Goal: Task Accomplishment & Management: Manage account settings

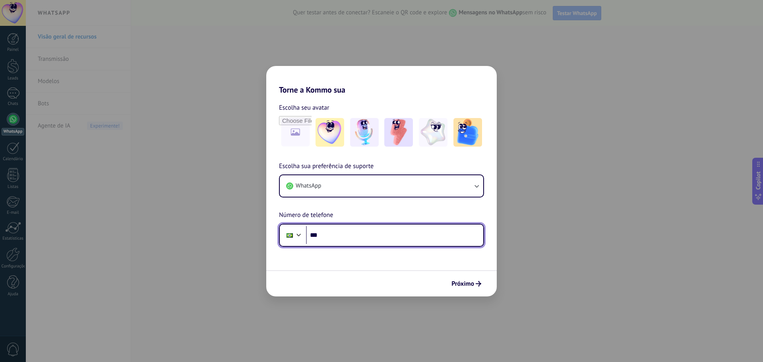
click at [328, 238] on input "***" at bounding box center [394, 235] width 177 height 18
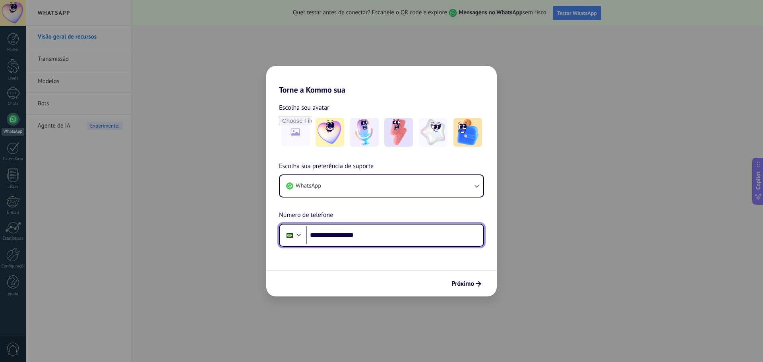
type input "**********"
click at [470, 275] on div "Próximo" at bounding box center [381, 283] width 230 height 26
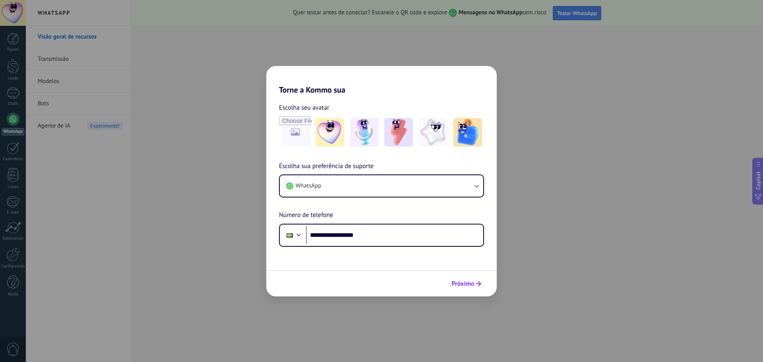
click at [466, 284] on span "Próximo" at bounding box center [462, 284] width 23 height 6
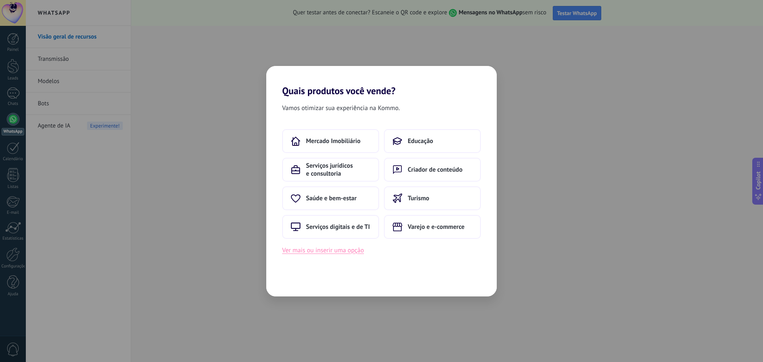
click at [338, 252] on button "Ver mais ou inserir uma opção" at bounding box center [323, 250] width 82 height 10
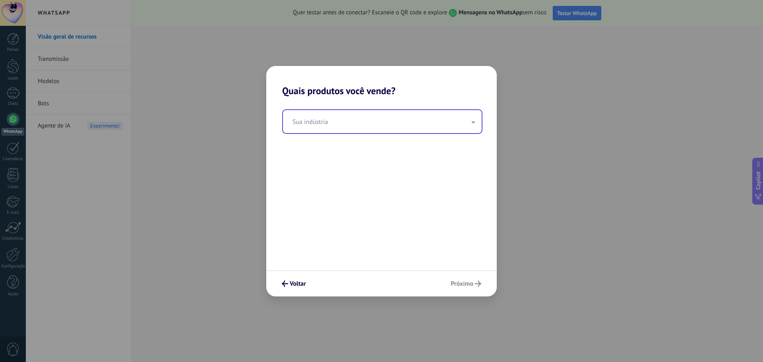
click at [353, 131] on input "text" at bounding box center [382, 121] width 199 height 23
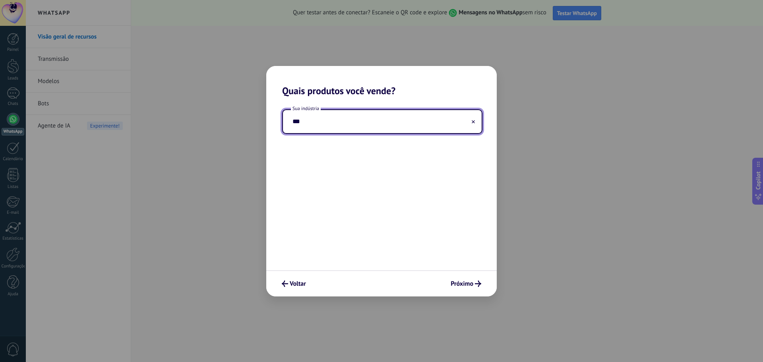
click at [340, 125] on input "***" at bounding box center [382, 121] width 199 height 23
click at [328, 122] on input "***" at bounding box center [382, 121] width 199 height 23
type input "*********"
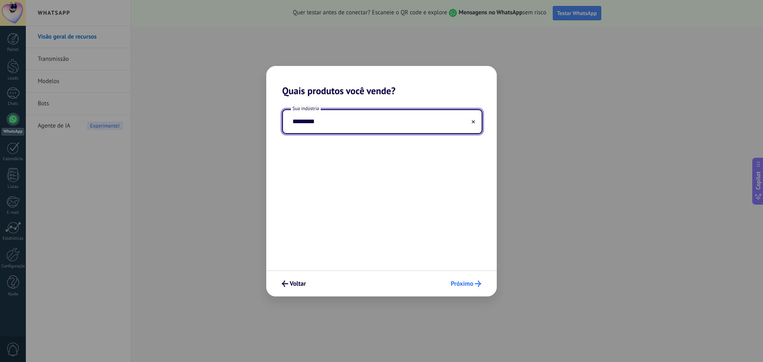
click at [450, 284] on span "Próximo" at bounding box center [461, 284] width 23 height 6
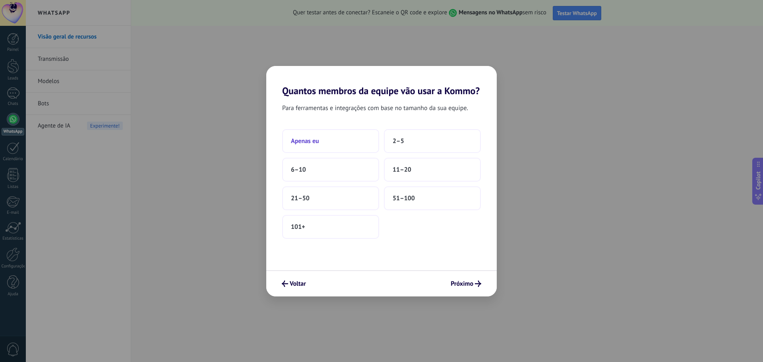
click at [324, 144] on button "Apenas eu" at bounding box center [330, 141] width 97 height 24
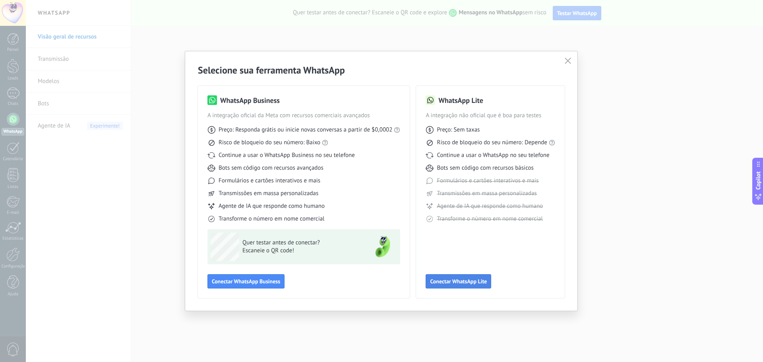
click at [464, 282] on span "Conectar WhatsApp Lite" at bounding box center [458, 281] width 57 height 6
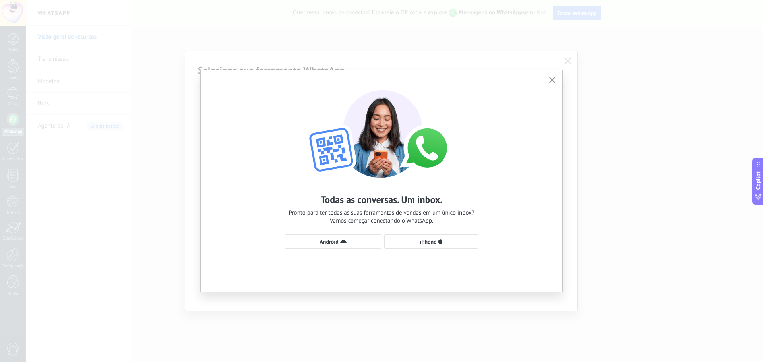
click at [554, 78] on icon "button" at bounding box center [552, 80] width 6 height 6
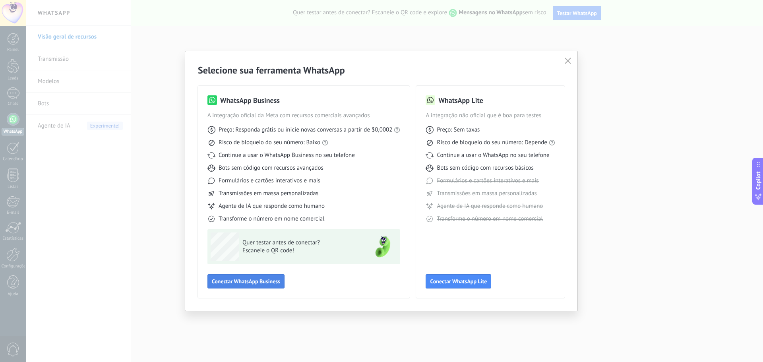
click at [251, 282] on span "Conectar WhatsApp Business" at bounding box center [246, 281] width 68 height 6
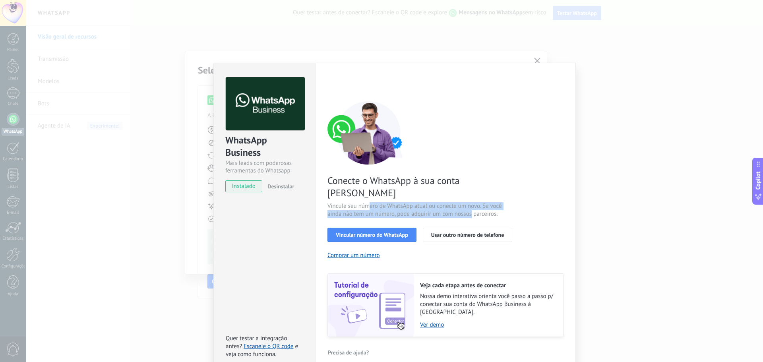
drag, startPoint x: 369, startPoint y: 196, endPoint x: 471, endPoint y: 198, distance: 101.3
click at [471, 202] on span "Vincule seu número de WhatsApp atual ou conecte um novo. Se você ainda não tem …" at bounding box center [421, 210] width 189 height 16
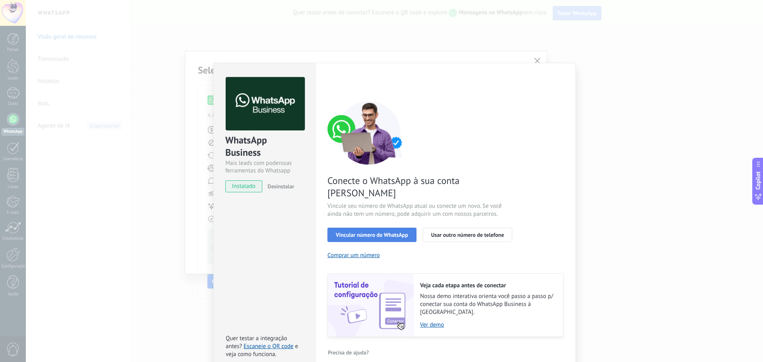
click at [376, 232] on span "Vincular número do WhatsApp" at bounding box center [372, 235] width 72 height 6
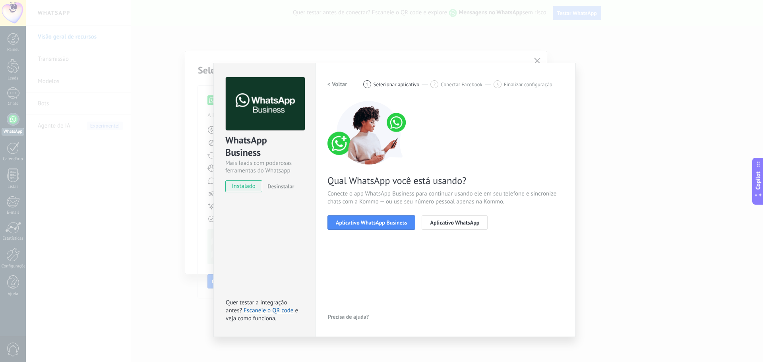
click at [376, 222] on span "Aplicativo WhatsApp Business" at bounding box center [371, 223] width 71 height 6
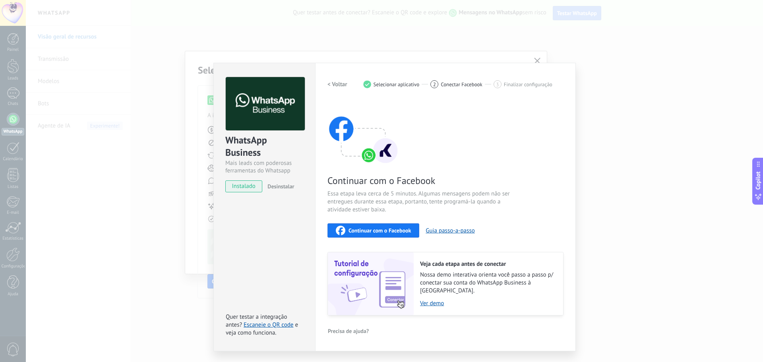
click at [440, 83] on div "2 Conectar Facebook" at bounding box center [461, 84] width 63 height 8
click at [549, 71] on div "Configurações Autorização This tab logs the users who have granted integration …" at bounding box center [445, 207] width 261 height 288
drag, startPoint x: 475, startPoint y: 46, endPoint x: 436, endPoint y: 67, distance: 45.0
click at [475, 46] on div "WhatsApp Business Mais leads com poderosas ferramentas do Whatsapp instalado De…" at bounding box center [394, 181] width 737 height 362
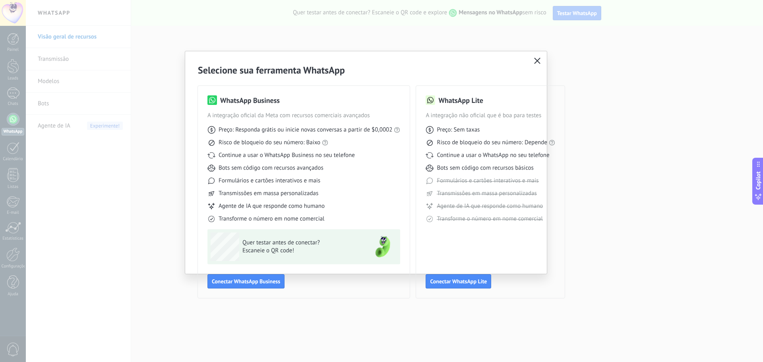
click at [536, 62] on icon "button" at bounding box center [537, 61] width 6 height 6
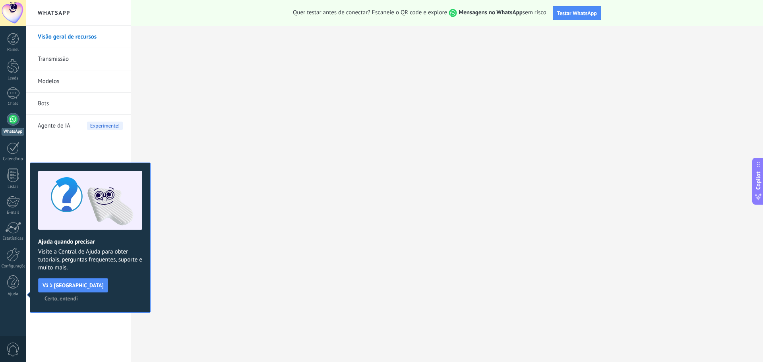
click at [8, 125] on link "WhatsApp" at bounding box center [13, 124] width 26 height 23
click at [78, 296] on span "Certo, entendi" at bounding box center [60, 299] width 33 height 6
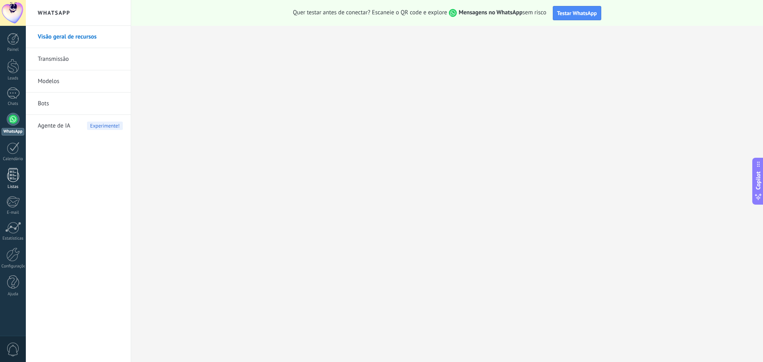
click at [21, 171] on link "Listas" at bounding box center [13, 178] width 26 height 21
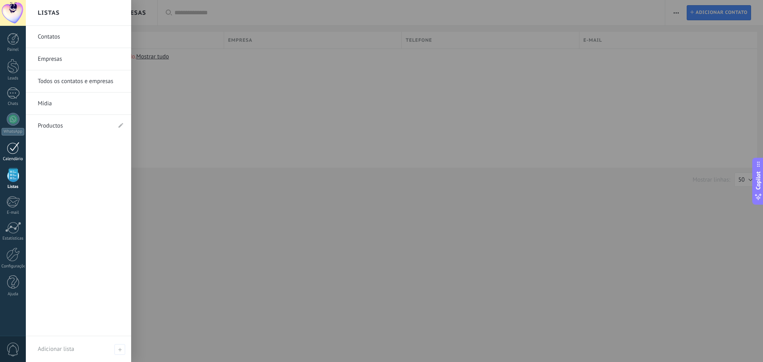
click at [12, 150] on div at bounding box center [13, 148] width 13 height 12
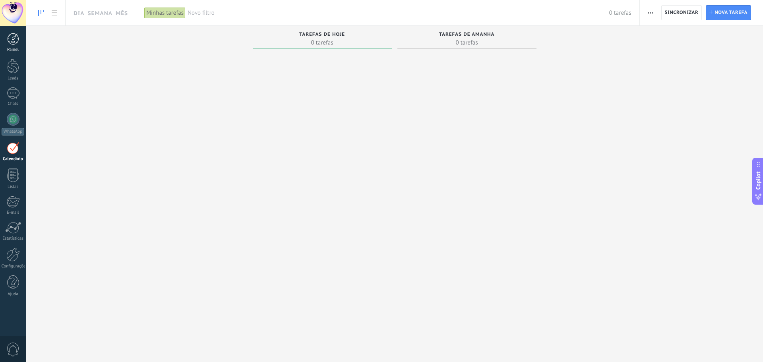
click at [16, 35] on div at bounding box center [13, 39] width 12 height 12
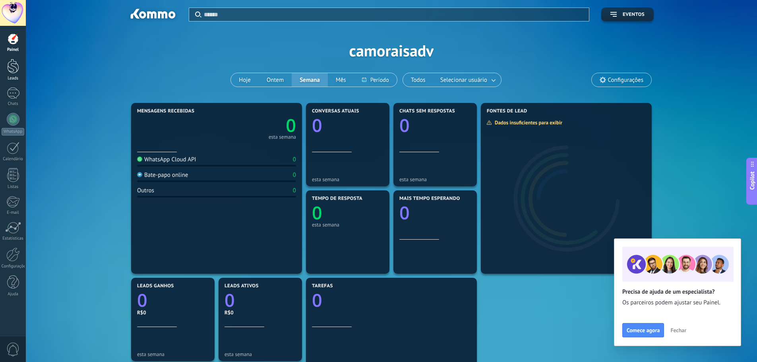
click at [16, 71] on div at bounding box center [13, 66] width 12 height 15
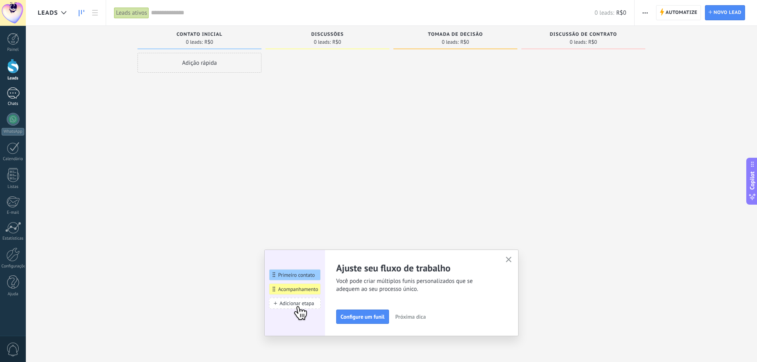
click at [13, 93] on div at bounding box center [13, 93] width 13 height 12
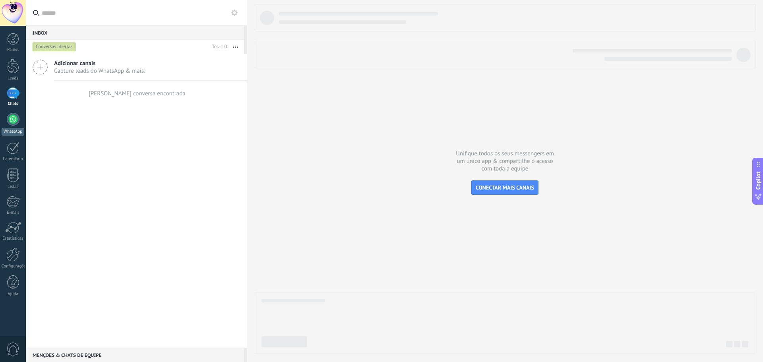
click at [18, 119] on div at bounding box center [13, 119] width 13 height 13
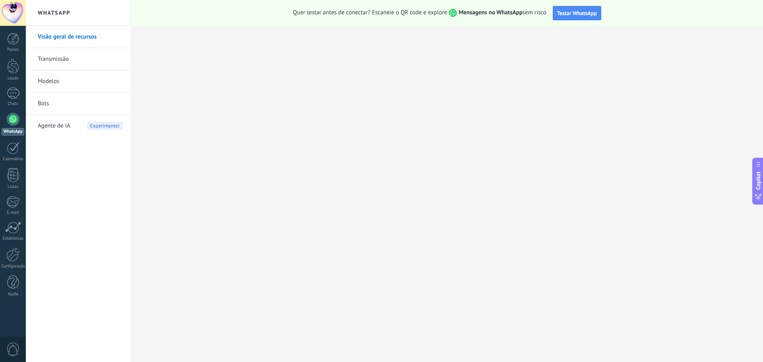
click at [14, 162] on div "Painel Leads Chats WhatsApp Clientes" at bounding box center [13, 169] width 26 height 272
click at [23, 148] on link "Calendário" at bounding box center [13, 152] width 26 height 20
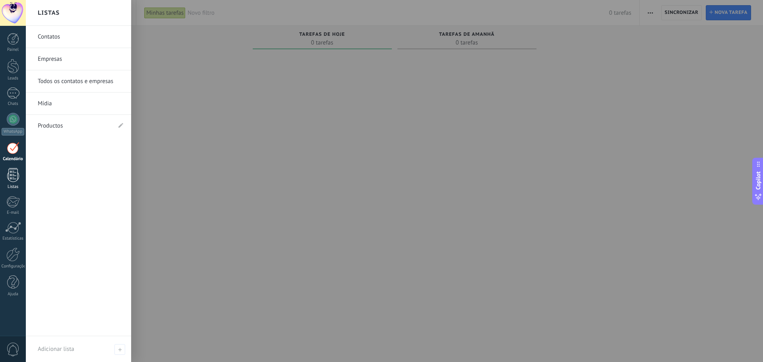
click at [7, 177] on div at bounding box center [13, 175] width 12 height 14
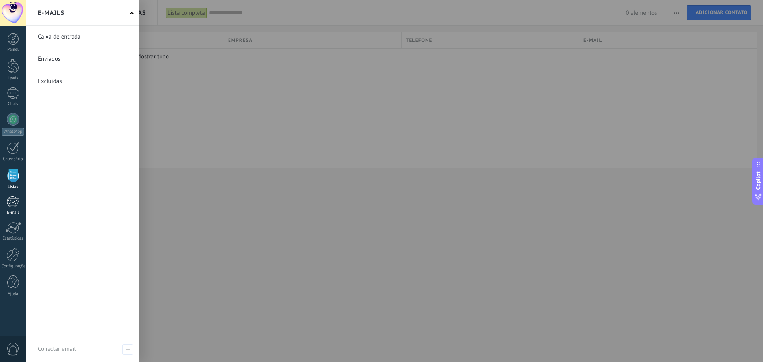
click at [16, 206] on div at bounding box center [12, 202] width 13 height 12
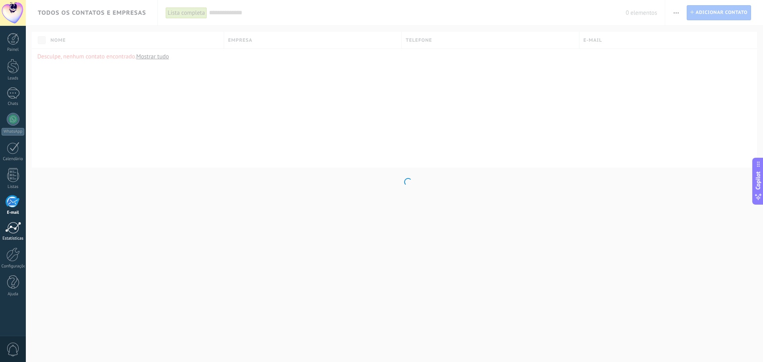
click at [14, 230] on div at bounding box center [13, 228] width 16 height 12
click at [14, 260] on div at bounding box center [13, 254] width 14 height 14
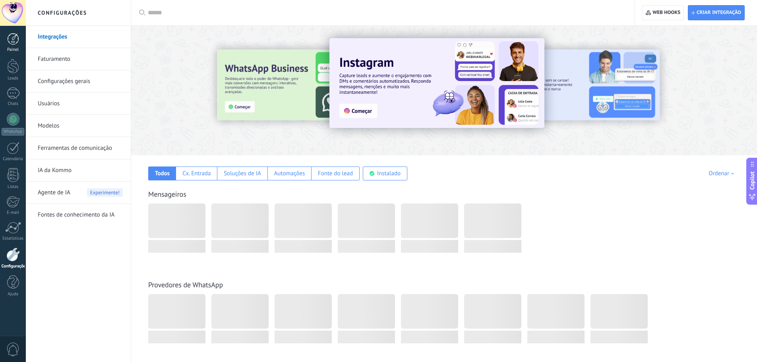
click at [12, 38] on div at bounding box center [13, 39] width 12 height 12
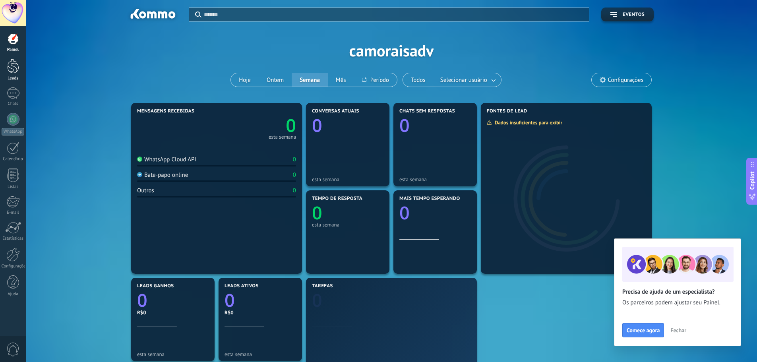
click at [17, 78] on div "Leads" at bounding box center [13, 78] width 23 height 5
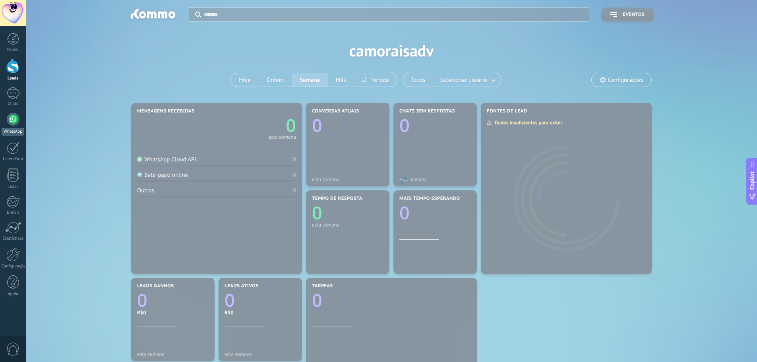
click at [8, 133] on div "WhatsApp" at bounding box center [13, 132] width 23 height 8
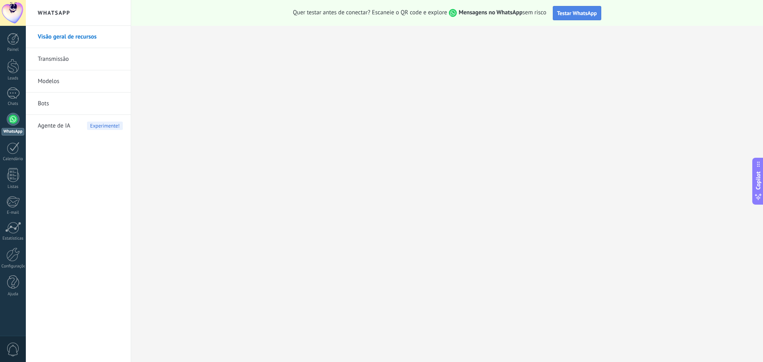
click at [583, 13] on span "Testar WhatsApp" at bounding box center [577, 13] width 40 height 7
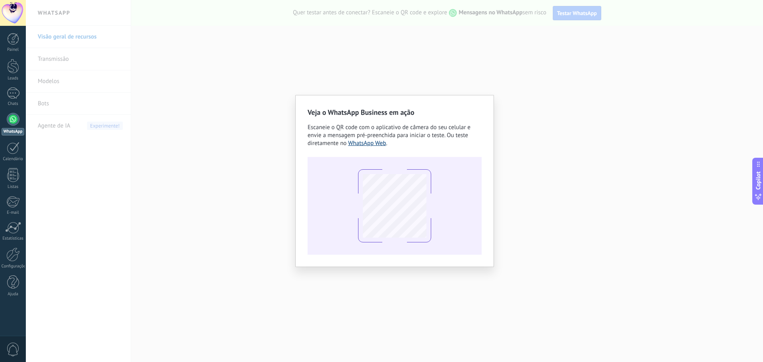
click at [377, 143] on link "WhatsApp Web" at bounding box center [367, 143] width 38 height 8
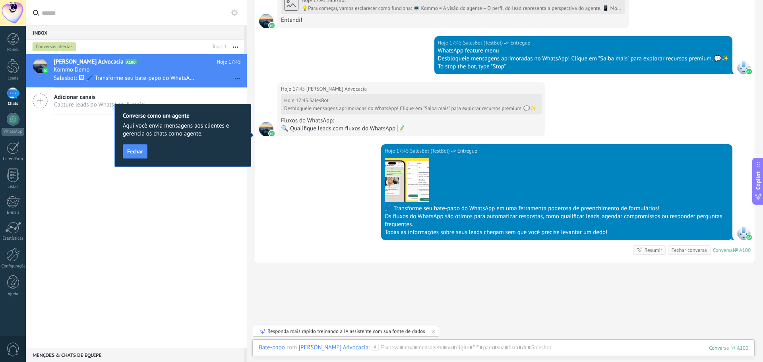
scroll to position [407, 0]
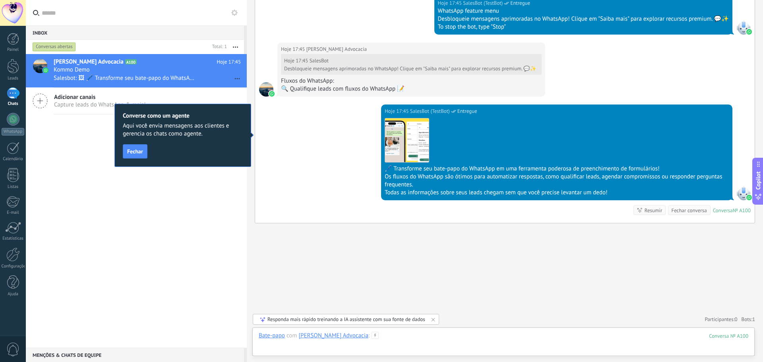
click at [461, 338] on div at bounding box center [503, 344] width 489 height 24
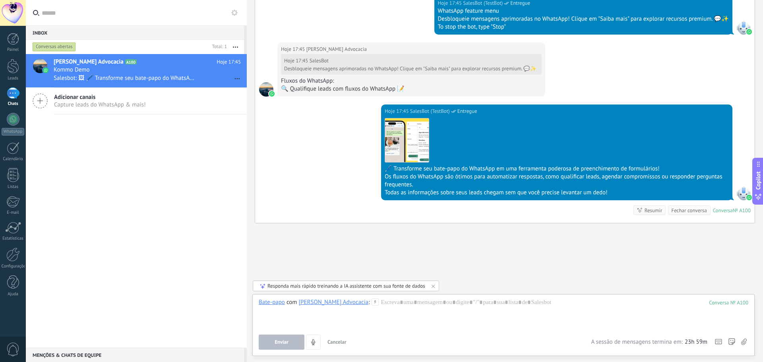
click at [144, 103] on span "Capture leads do WhatsApp & mais!" at bounding box center [100, 105] width 92 height 8
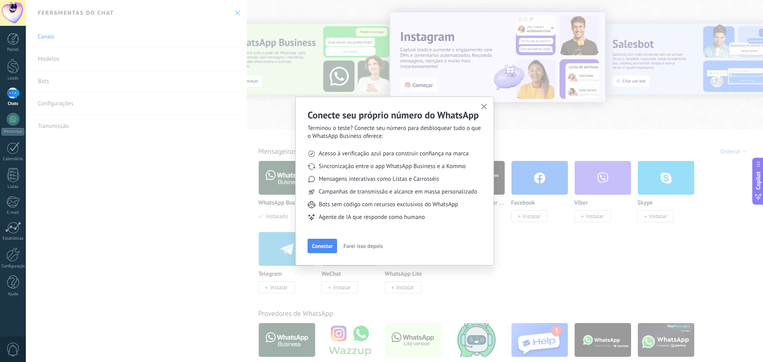
click at [234, 16] on div "Conecte seu próprio número do WhatsApp Terminou o teste? Conecte seu número par…" at bounding box center [394, 181] width 737 height 362
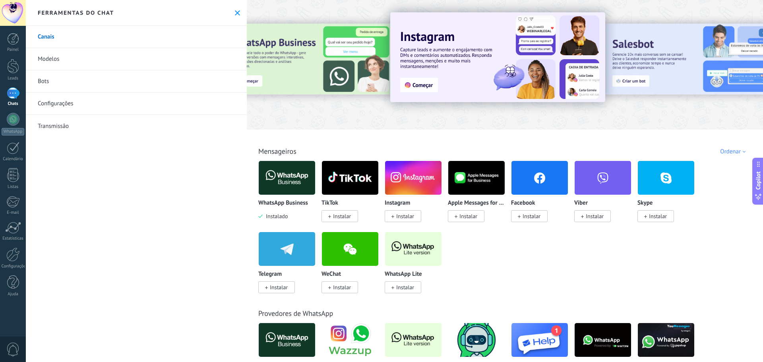
click at [235, 11] on icon at bounding box center [237, 12] width 5 height 5
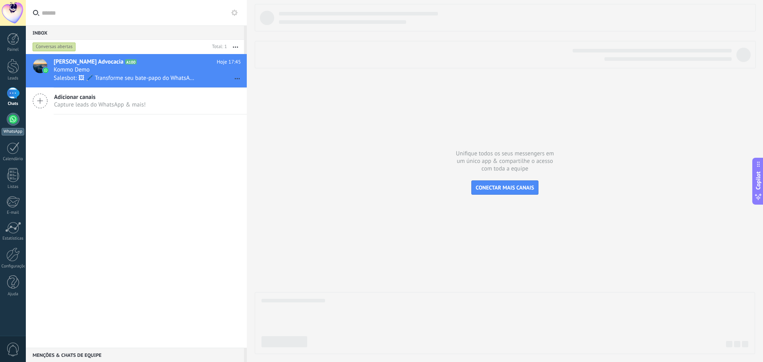
click at [12, 118] on div at bounding box center [13, 119] width 13 height 13
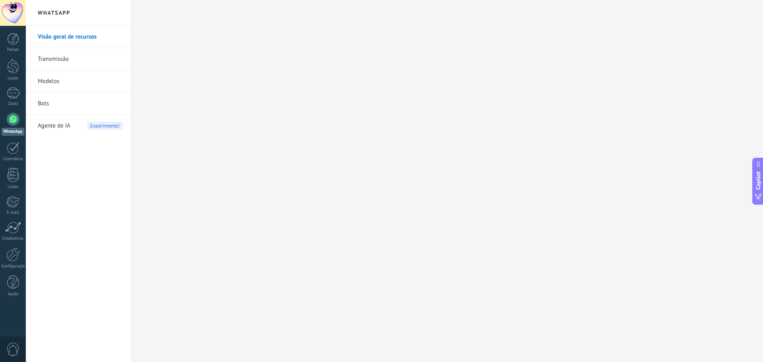
click at [76, 54] on link "Transmissão" at bounding box center [80, 59] width 85 height 22
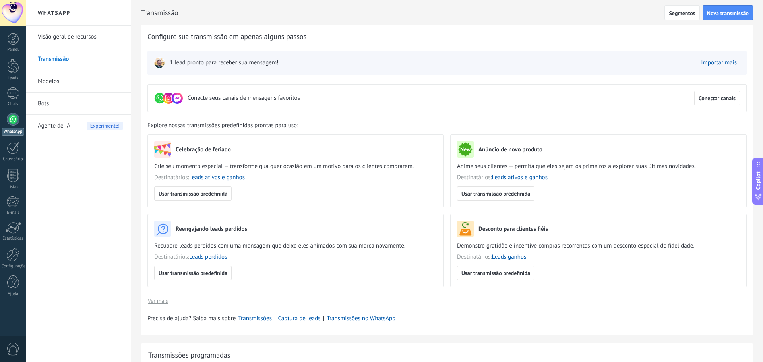
click at [86, 42] on link "Visão geral de recursos" at bounding box center [80, 37] width 85 height 22
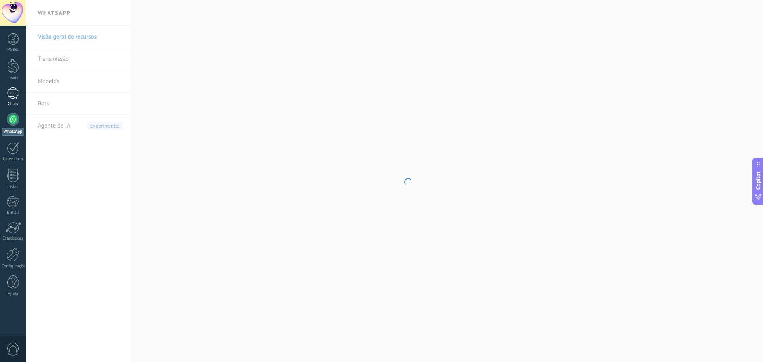
click at [9, 96] on div "1" at bounding box center [13, 93] width 13 height 12
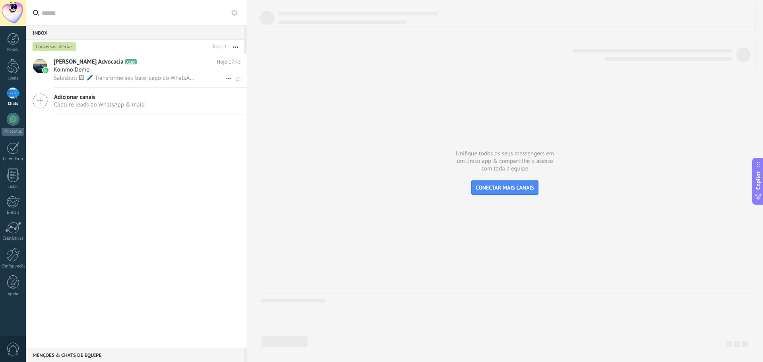
click at [132, 72] on div "Kommo Demo" at bounding box center [147, 70] width 187 height 8
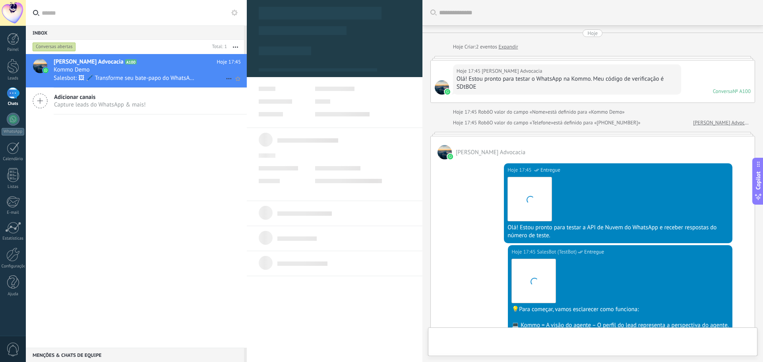
type textarea "**********"
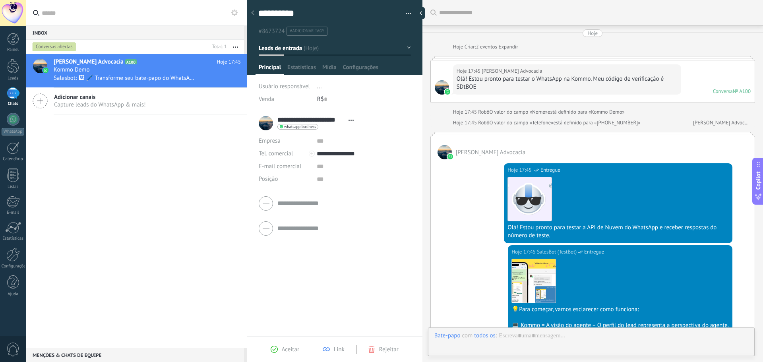
scroll to position [446, 0]
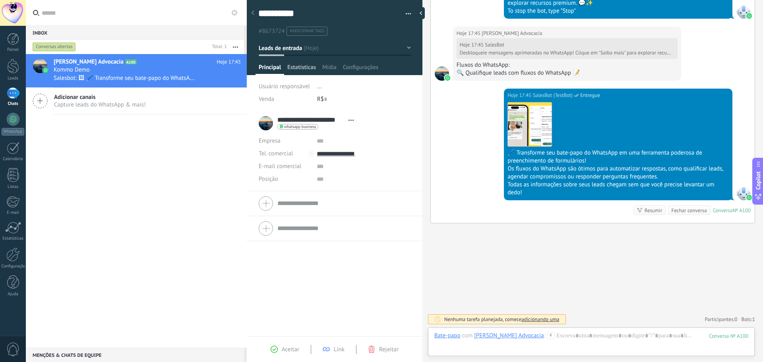
click at [304, 67] on span "Estatísticas" at bounding box center [301, 70] width 29 height 12
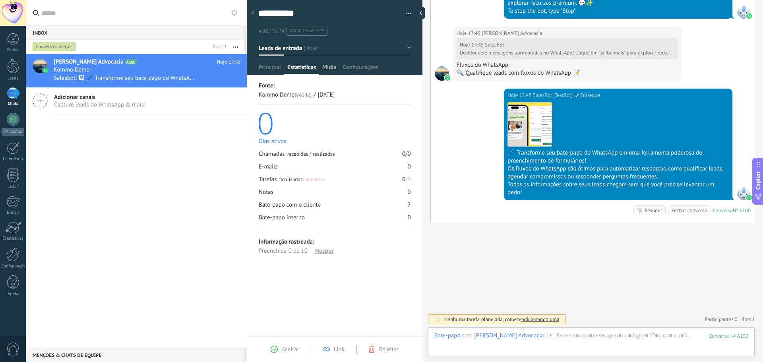
click at [324, 70] on span "Mídia" at bounding box center [329, 70] width 14 height 12
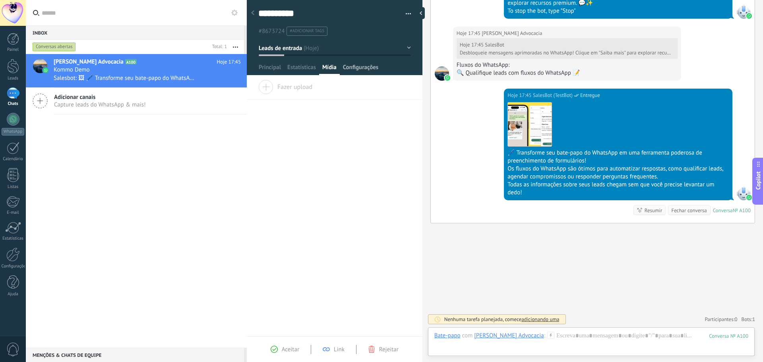
click at [347, 70] on span "Configurações" at bounding box center [360, 70] width 35 height 12
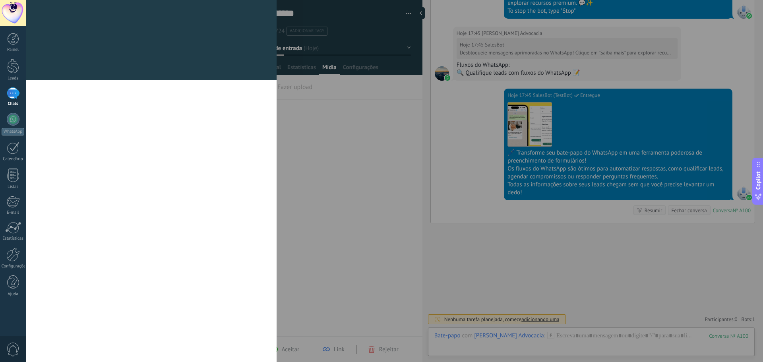
click at [301, 69] on div "[PERSON_NAME] e grupos Kommo oferece a opção de adicionar seus próprios campos …" at bounding box center [394, 181] width 737 height 362
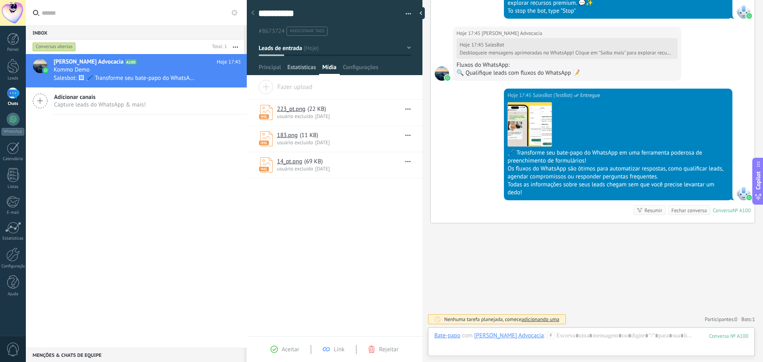
click at [301, 69] on span "Estatísticas" at bounding box center [301, 70] width 29 height 12
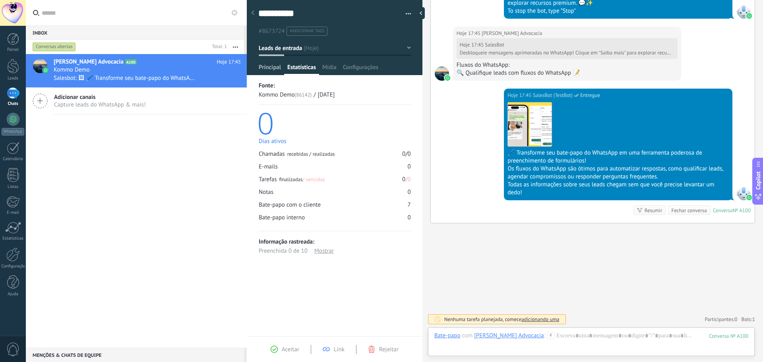
click at [274, 69] on span "Principal" at bounding box center [270, 70] width 22 height 12
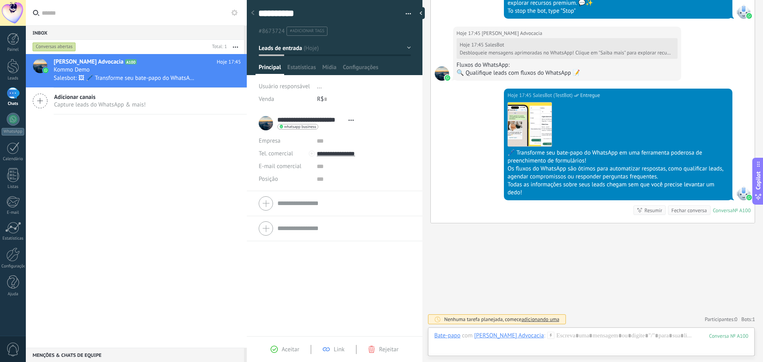
click at [14, 348] on span "0" at bounding box center [13, 349] width 14 height 14
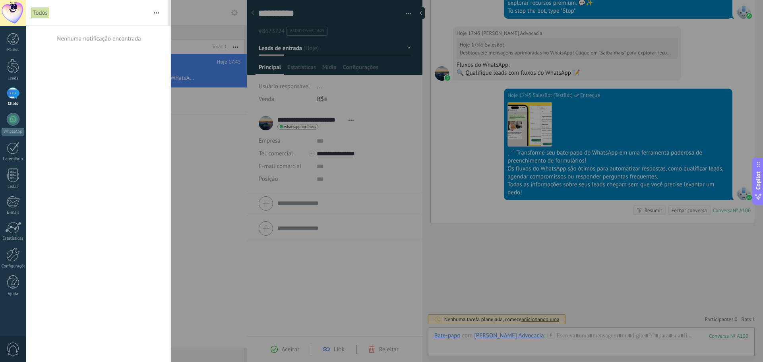
click at [7, 9] on div at bounding box center [13, 13] width 26 height 26
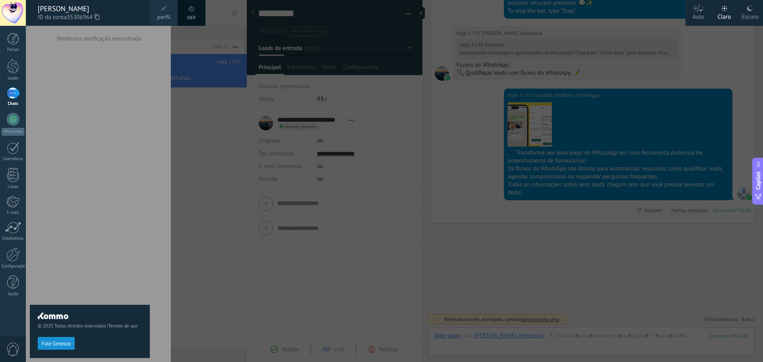
click at [190, 19] on link "sair" at bounding box center [191, 17] width 9 height 9
